Goal: Task Accomplishment & Management: Manage account settings

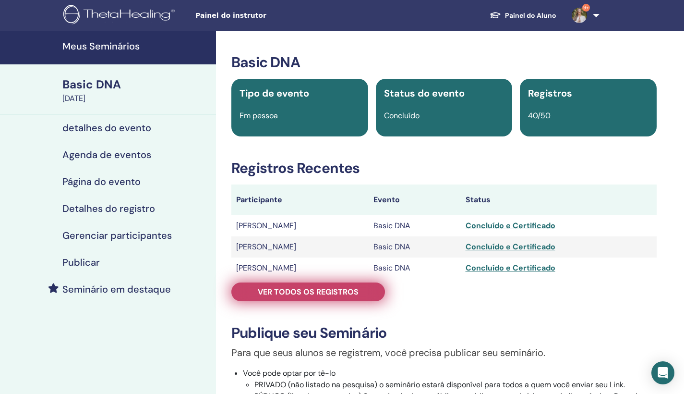
click at [340, 291] on span "Ver todos os registros" at bounding box center [308, 292] width 101 height 10
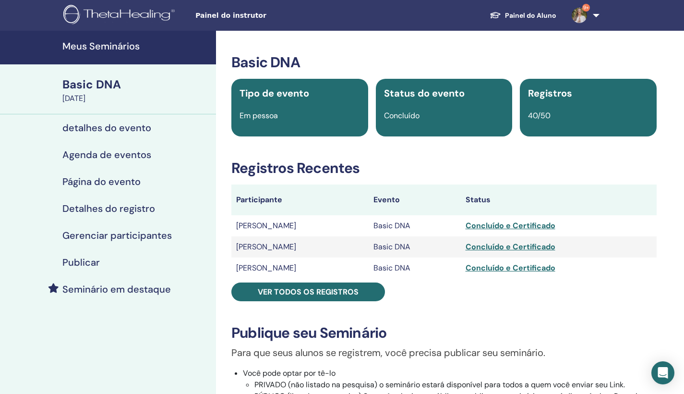
click at [103, 45] on h4 "Meus Seminários" at bounding box center [136, 46] width 148 height 12
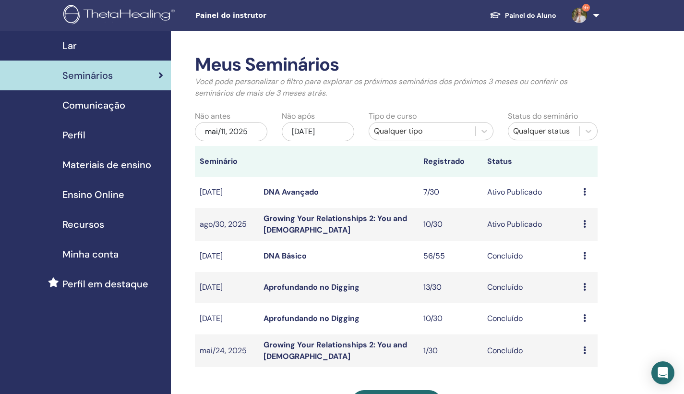
click at [304, 220] on link "Growing Your Relationships 2: You and God" at bounding box center [336, 224] width 144 height 22
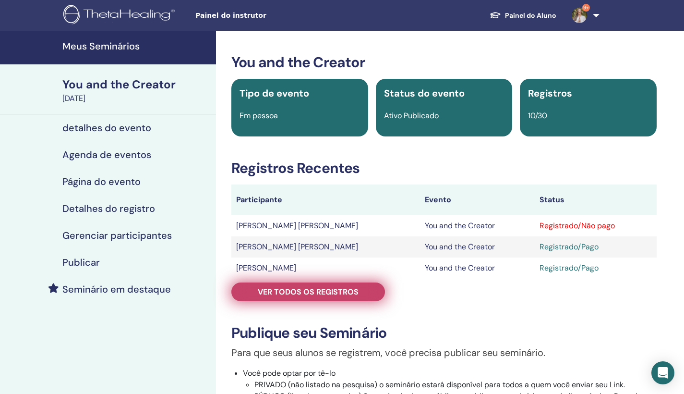
click at [362, 294] on link "Ver todos os registros" at bounding box center [308, 291] width 154 height 19
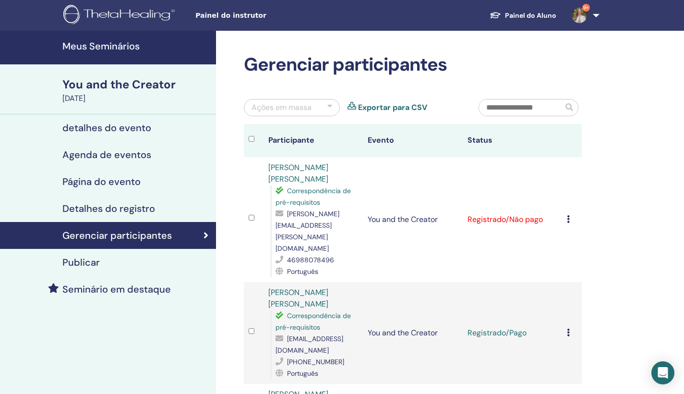
click at [568, 215] on icon at bounding box center [568, 219] width 3 height 8
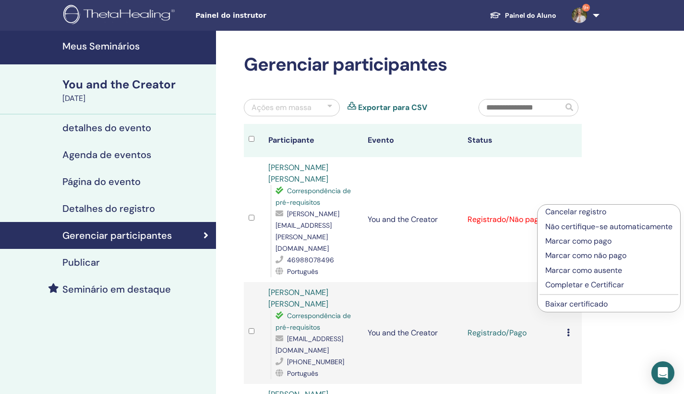
click at [597, 247] on li "Marcar como pago" at bounding box center [609, 241] width 143 height 14
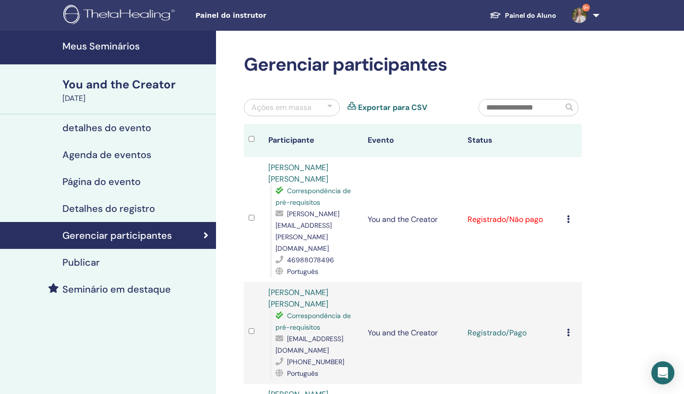
scroll to position [16, 0]
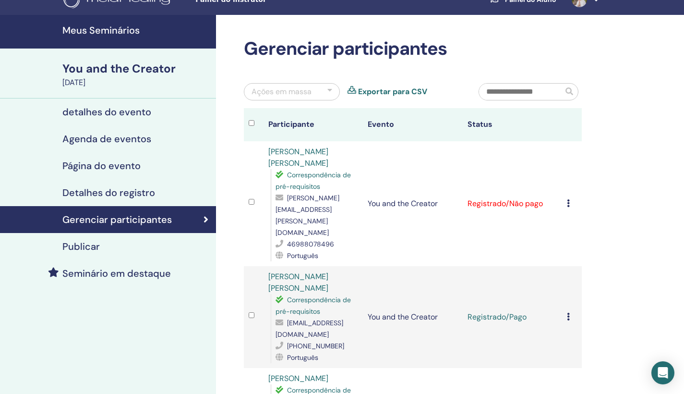
click at [568, 181] on td "Cancelar registro Não certifique-se automaticamente Marcar como pago Marcar com…" at bounding box center [572, 203] width 20 height 125
click at [569, 199] on icon at bounding box center [568, 203] width 3 height 8
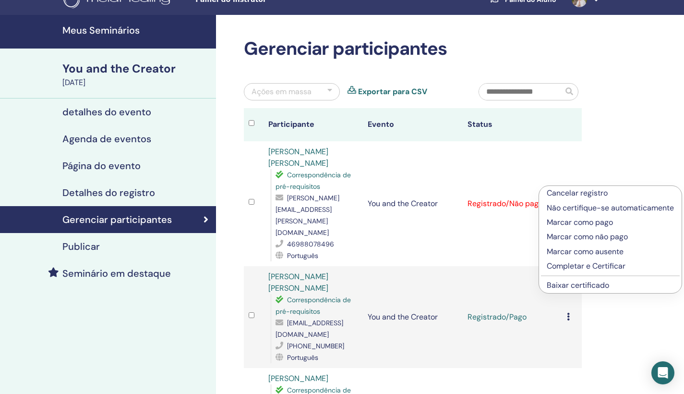
click at [581, 224] on p "Marcar como pago" at bounding box center [610, 223] width 127 height 12
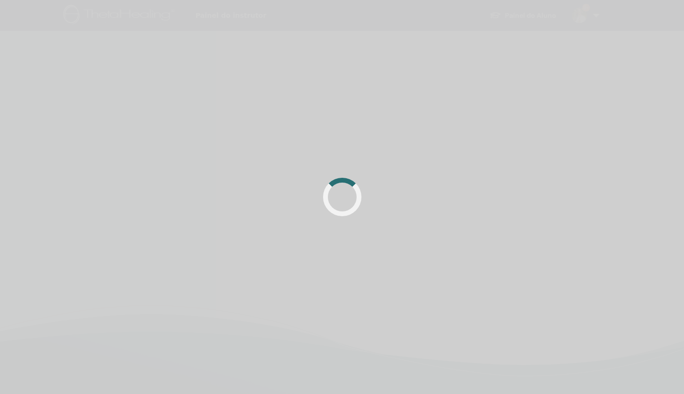
scroll to position [16, 0]
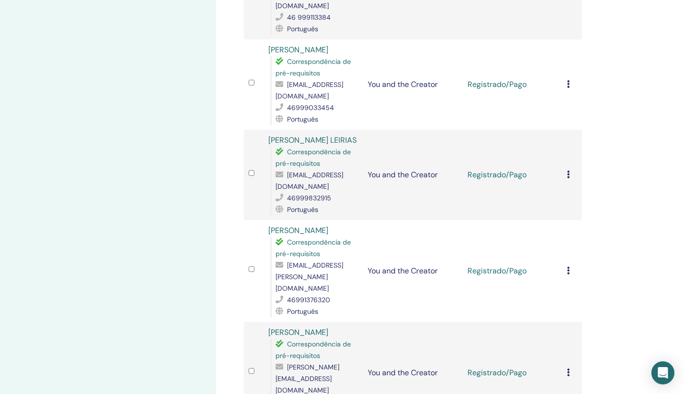
scroll to position [716, 0]
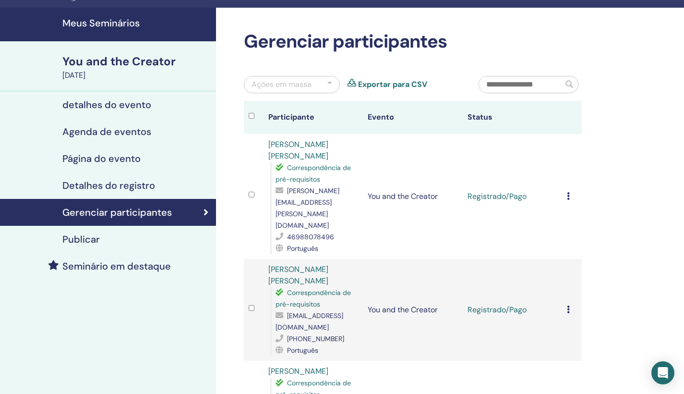
scroll to position [67, 0]
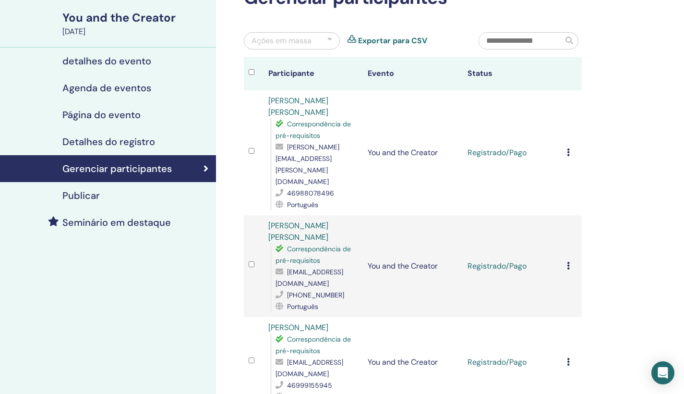
click at [567, 358] on icon at bounding box center [568, 362] width 3 height 8
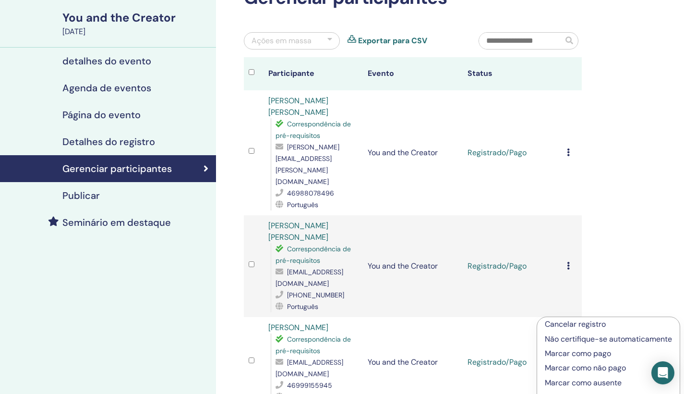
scroll to position [77, 0]
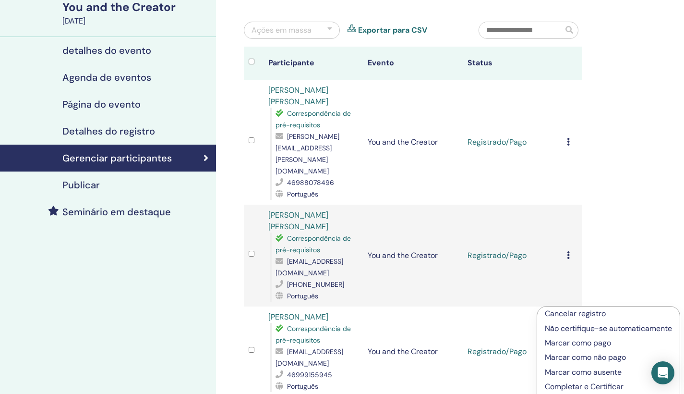
click at [591, 313] on p "Cancelar registro" at bounding box center [608, 314] width 127 height 12
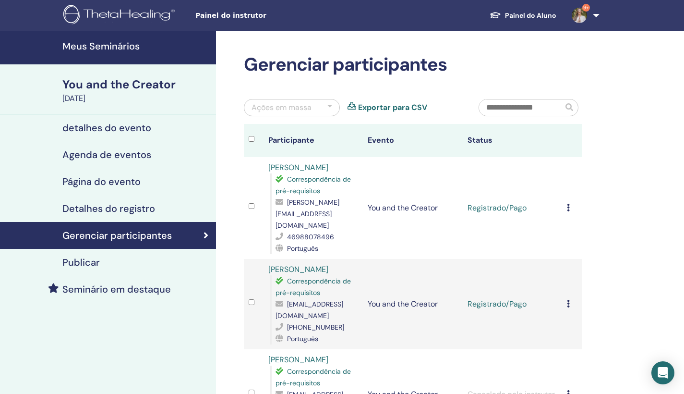
click at [134, 1] on div "Painel do instrutor Painel do Aluno 9+ DP Dayane Provin Meu ThetaLearning Meus …" at bounding box center [342, 15] width 627 height 31
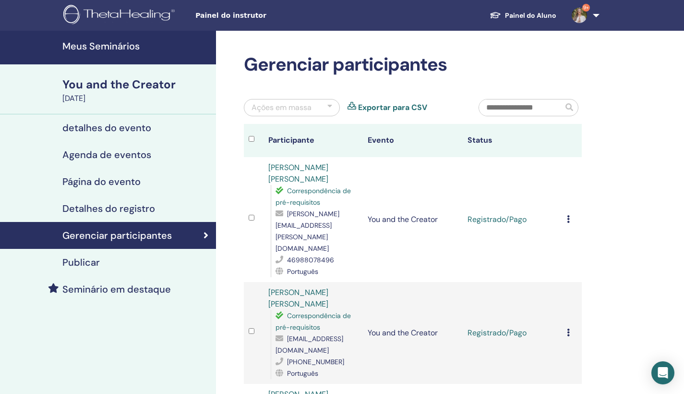
click at [596, 16] on link "9+" at bounding box center [583, 15] width 39 height 31
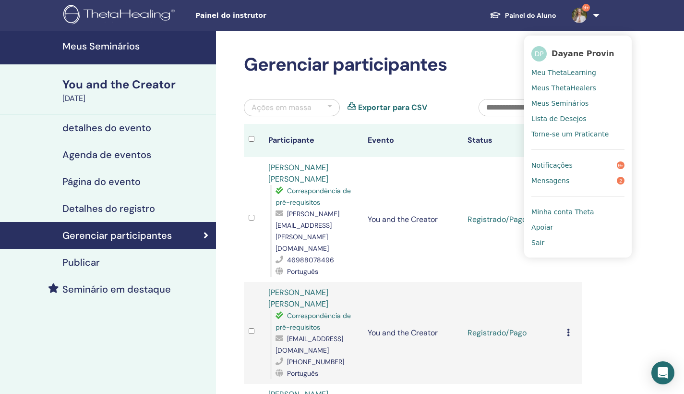
click at [572, 102] on span "Meus Seminários" at bounding box center [560, 103] width 57 height 9
